Goal: Information Seeking & Learning: Learn about a topic

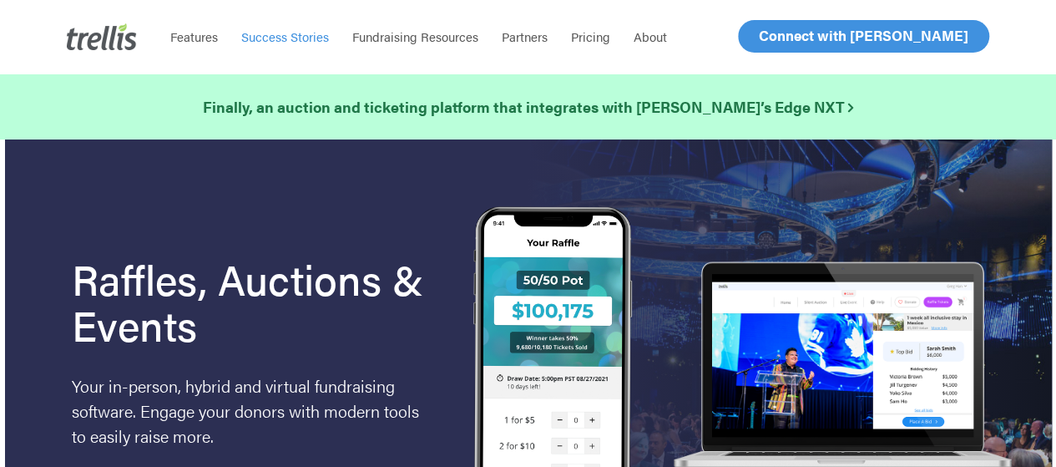
click at [292, 31] on span "Success Stories" at bounding box center [285, 37] width 88 height 18
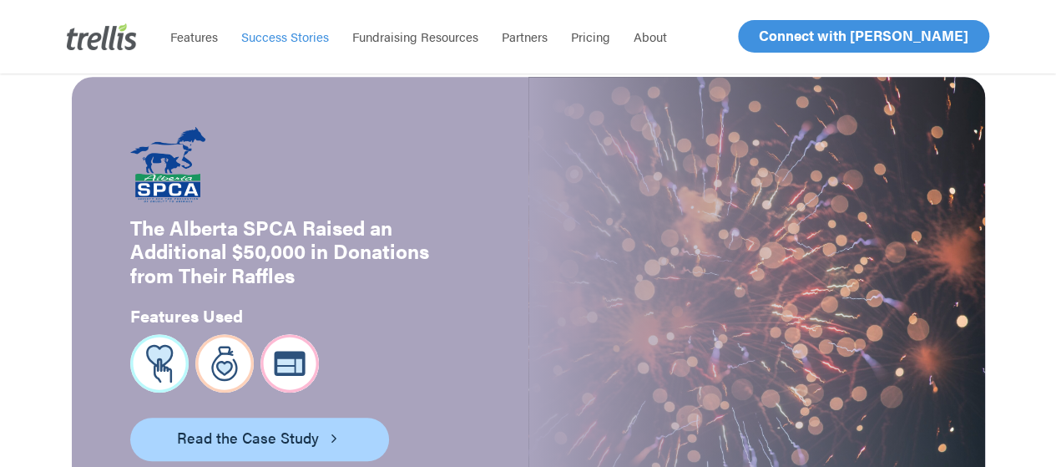
scroll to position [429, 0]
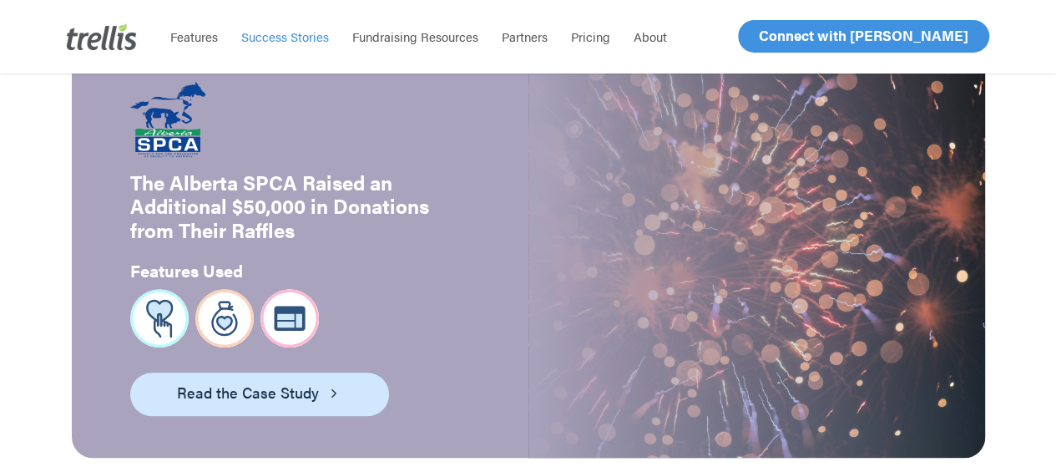
click at [235, 381] on span "Read the Case Study" at bounding box center [248, 392] width 142 height 23
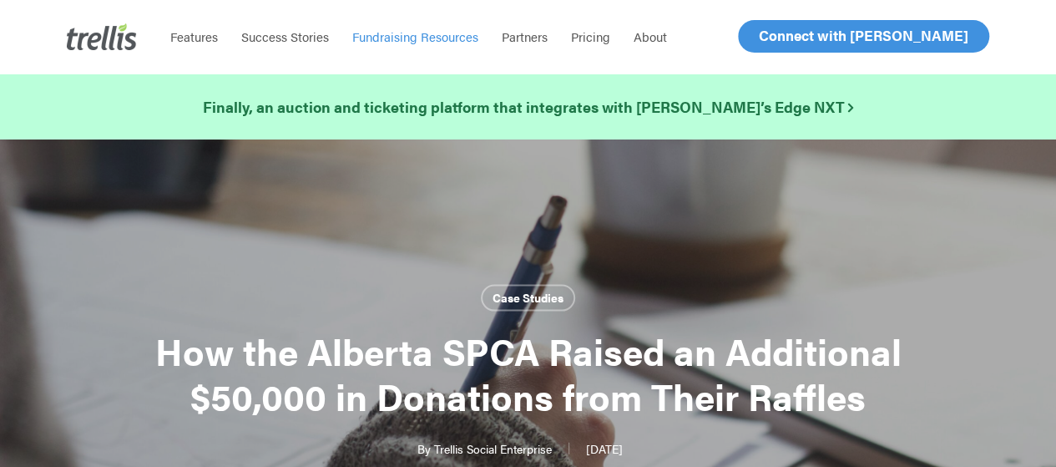
click at [443, 38] on span "Fundraising Resources" at bounding box center [415, 37] width 126 height 18
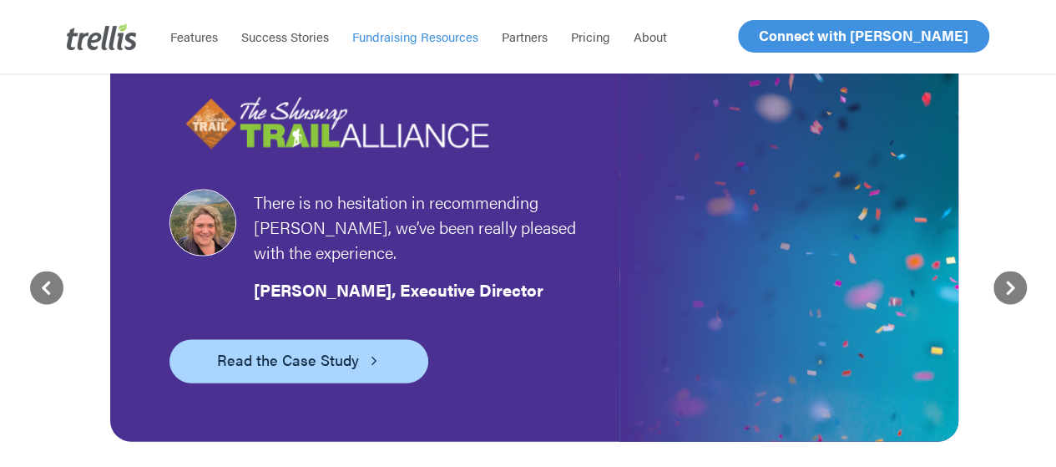
scroll to position [1628, 0]
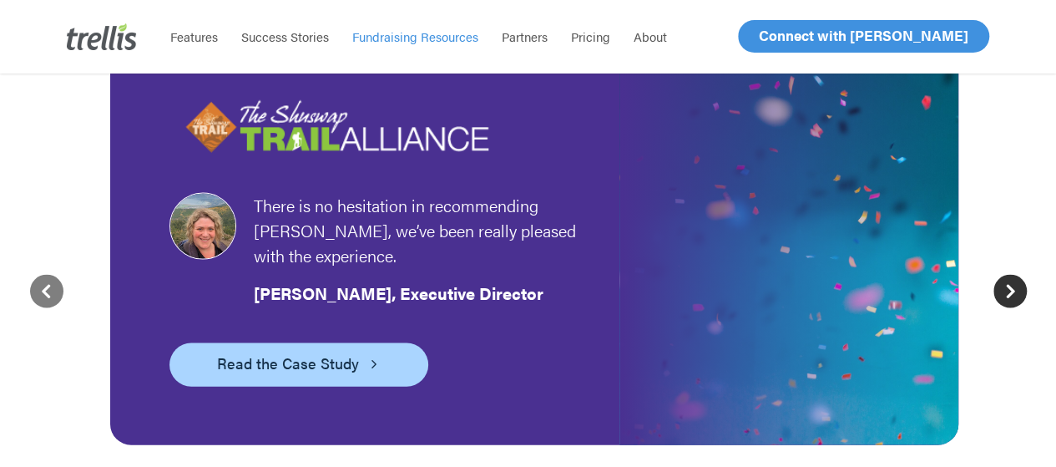
click at [1010, 279] on icon at bounding box center [1010, 291] width 33 height 33
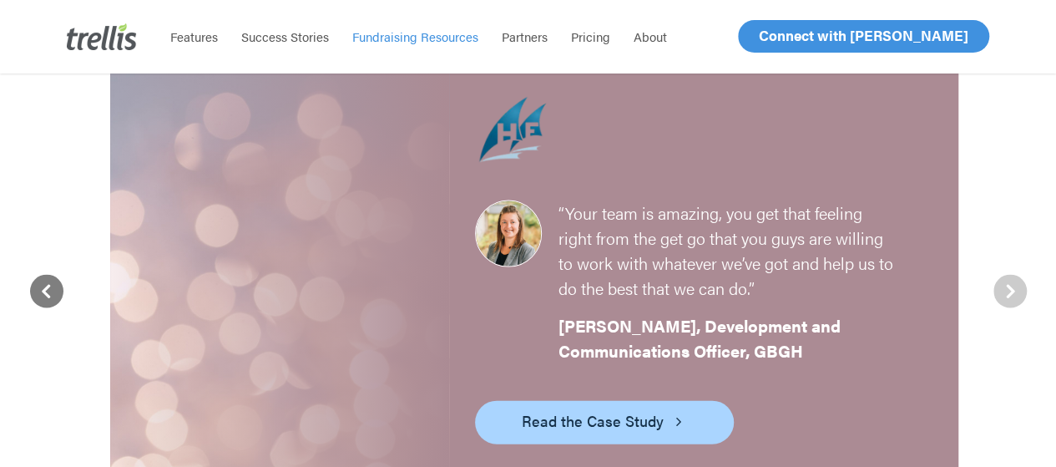
click at [1010, 279] on icon at bounding box center [1010, 291] width 33 height 33
click at [43, 290] on icon at bounding box center [46, 291] width 33 height 33
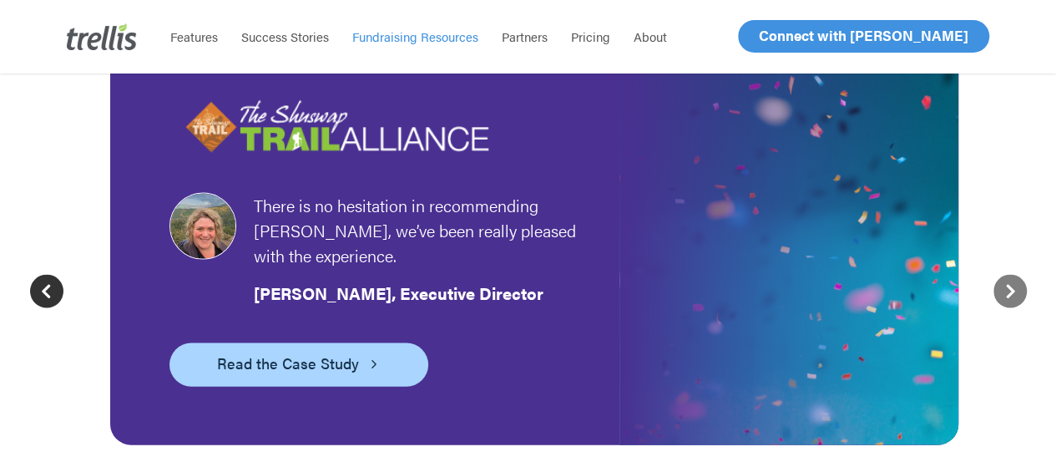
click at [43, 290] on icon at bounding box center [46, 291] width 33 height 33
click at [42, 292] on icon at bounding box center [46, 291] width 33 height 33
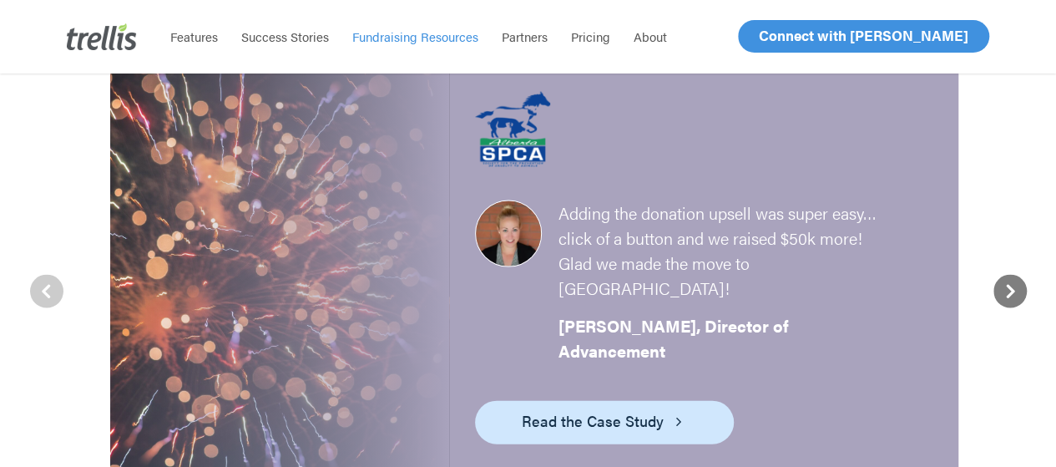
click at [633, 409] on span "Read the Case Study" at bounding box center [593, 420] width 142 height 23
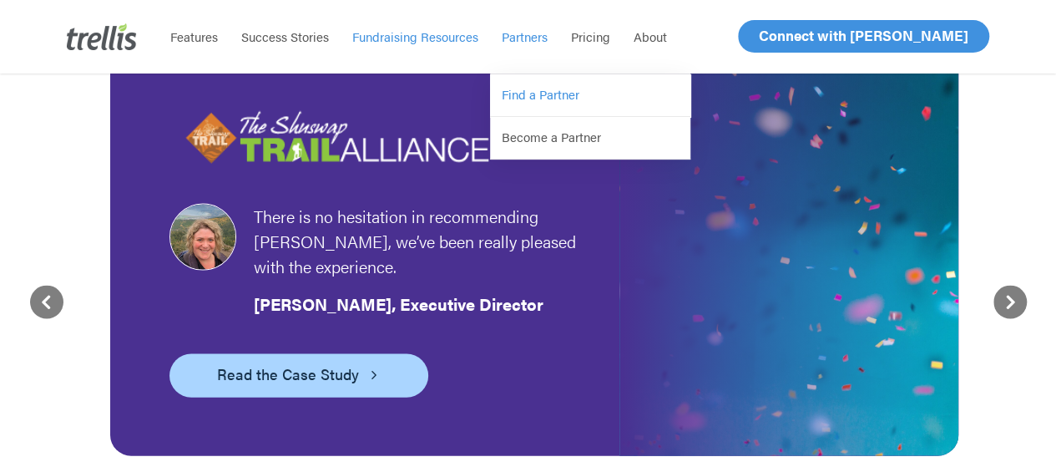
click at [535, 90] on span "Find a Partner" at bounding box center [541, 94] width 78 height 18
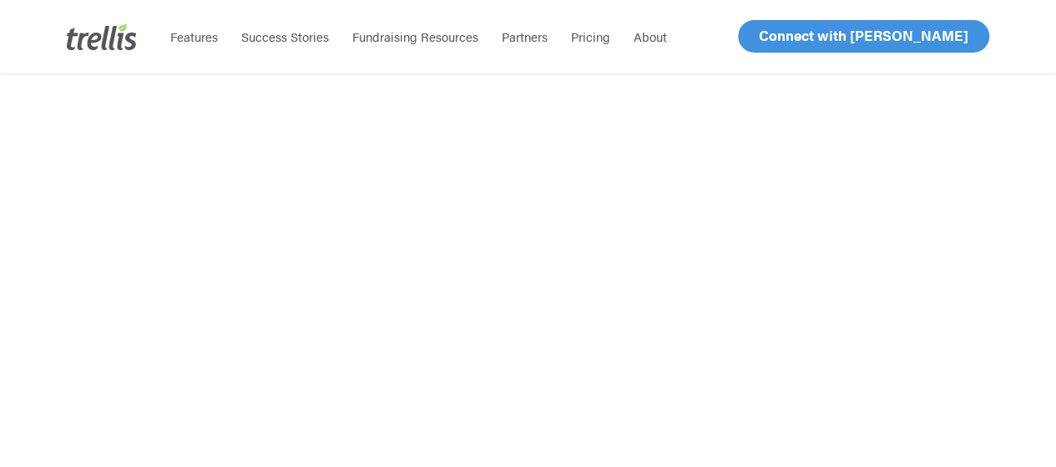
scroll to position [2106, 0]
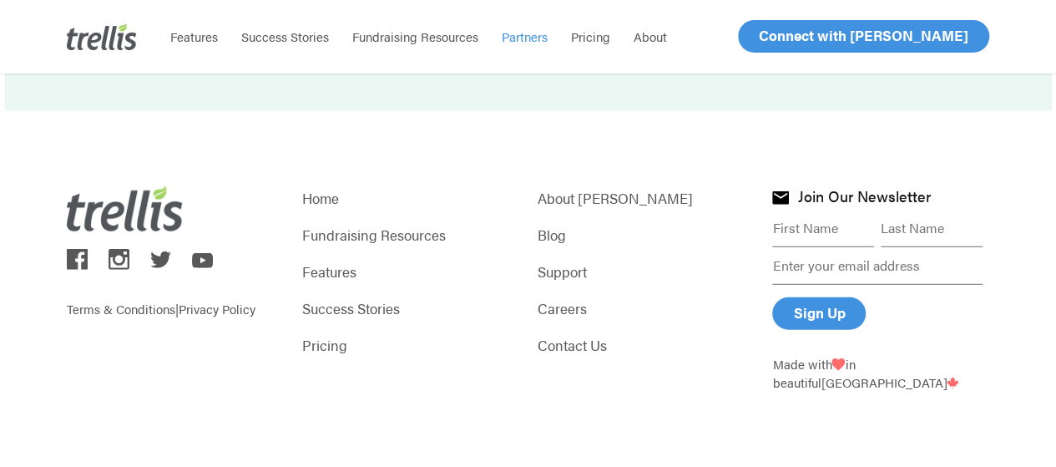
scroll to position [2239, 0]
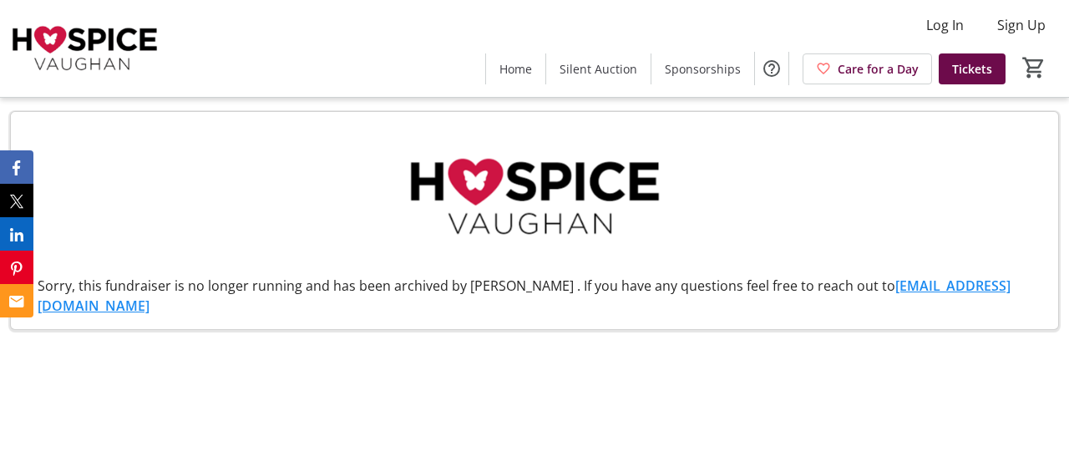
click at [600, 176] on img at bounding box center [535, 197] width 256 height 144
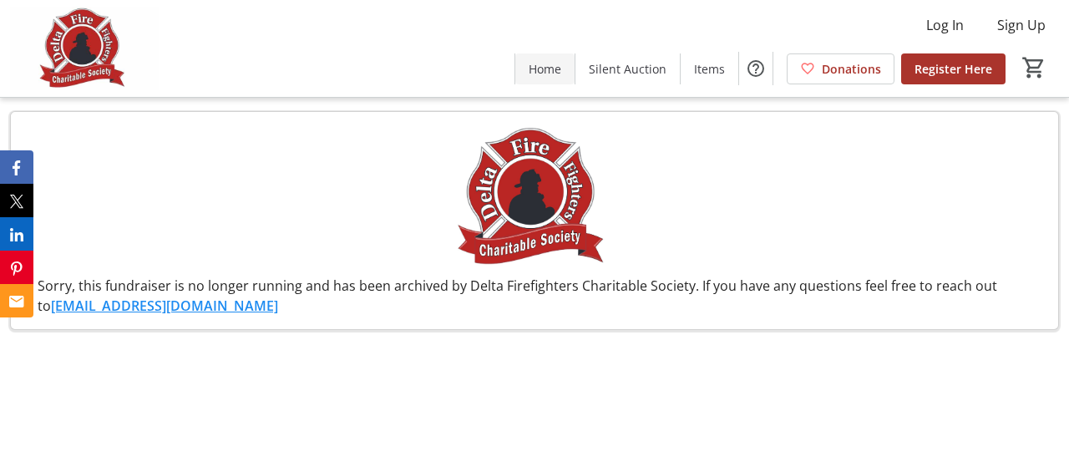
click at [549, 66] on span "Home" at bounding box center [545, 69] width 33 height 18
click at [561, 69] on span "Home" at bounding box center [545, 69] width 33 height 18
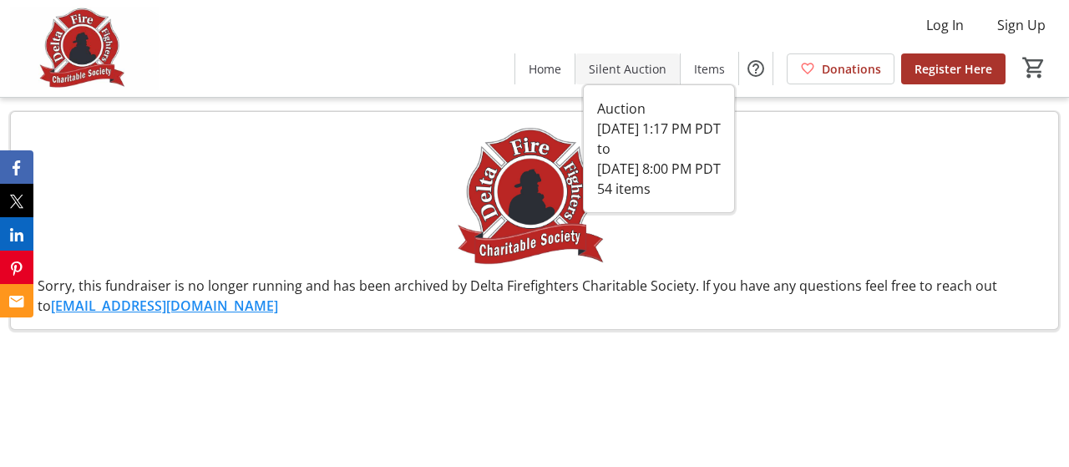
click at [606, 69] on span "Silent Auction" at bounding box center [628, 69] width 78 height 18
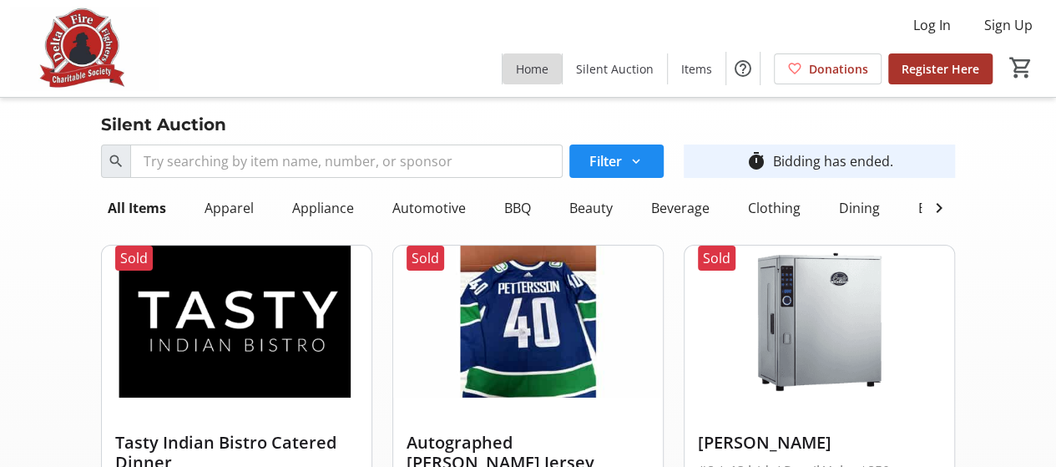
click at [538, 76] on span "Home" at bounding box center [532, 69] width 33 height 18
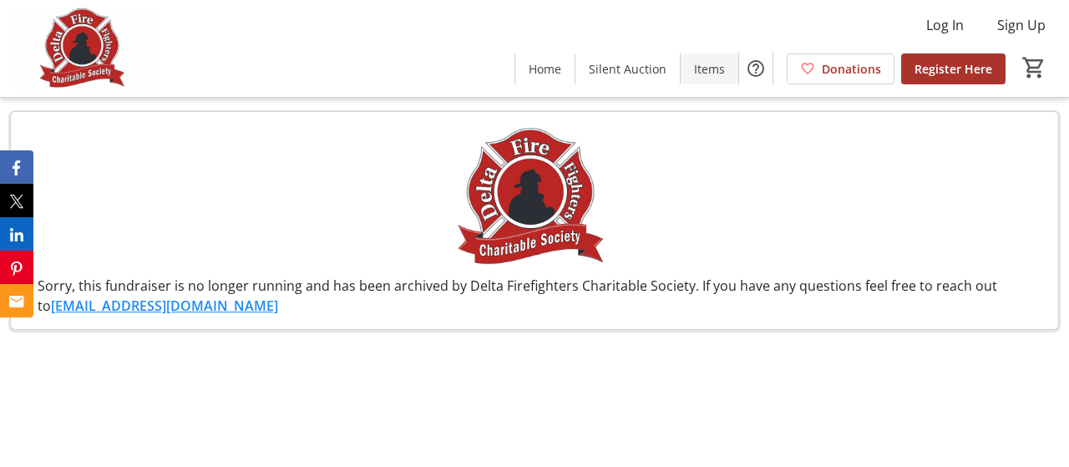
click at [713, 74] on span "Items" at bounding box center [709, 69] width 31 height 18
